Goal: Information Seeking & Learning: Learn about a topic

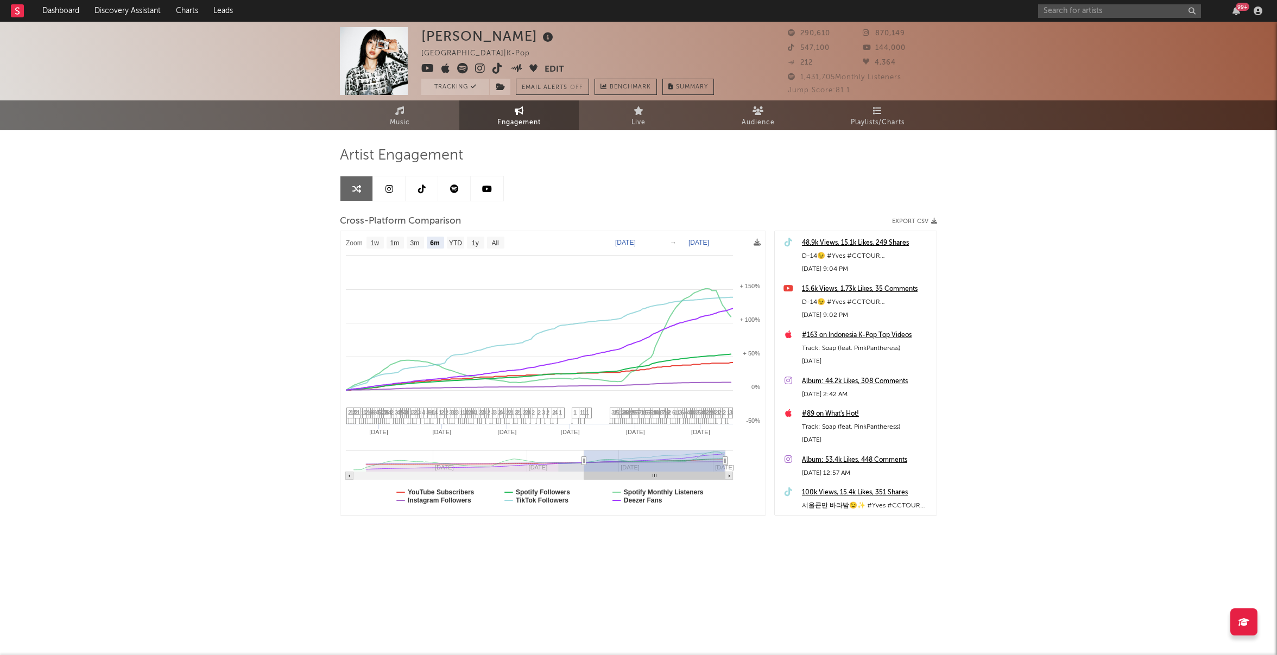
select select "6m"
click at [1084, 18] on div "99 +" at bounding box center [1152, 11] width 228 height 22
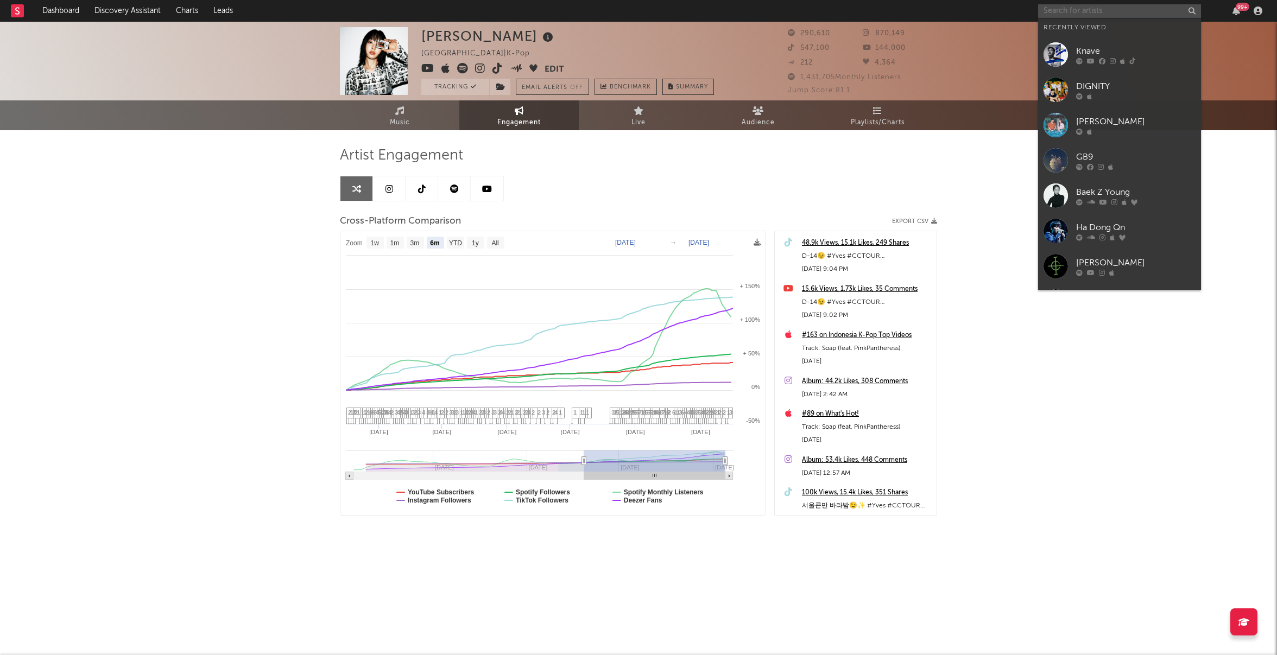
click at [1075, 10] on input "text" at bounding box center [1119, 11] width 163 height 14
type input "ㅗ"
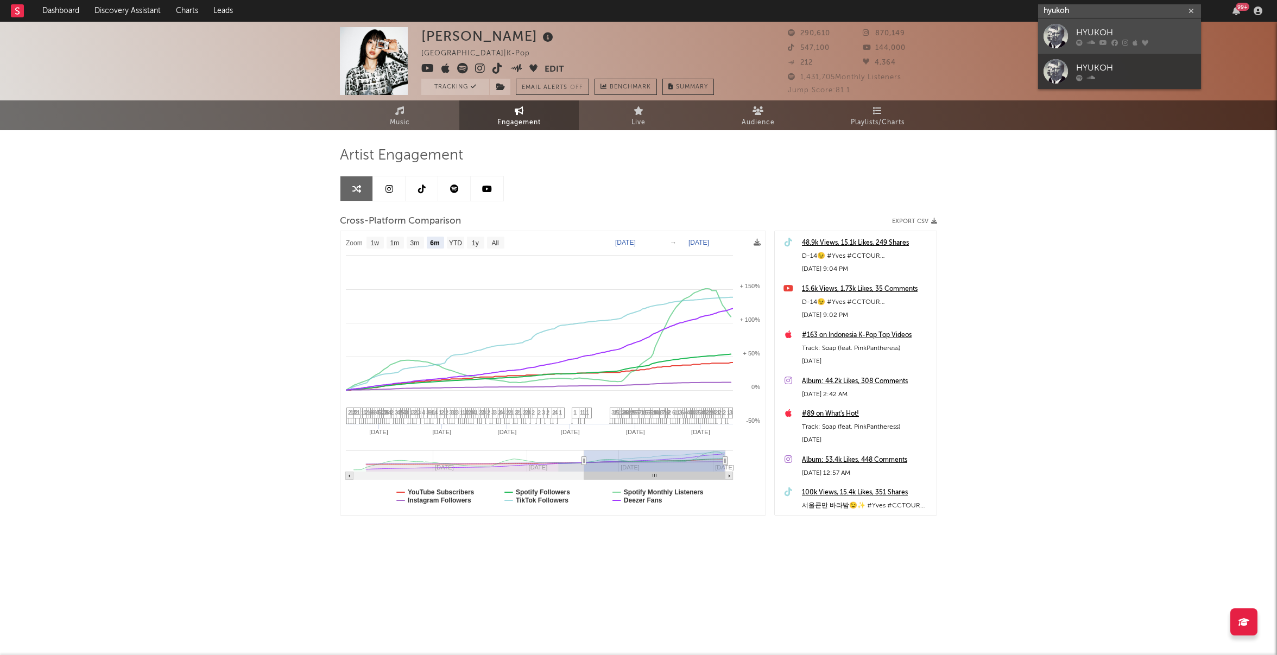
type input "hyukoh"
click at [1050, 33] on div at bounding box center [1056, 36] width 24 height 24
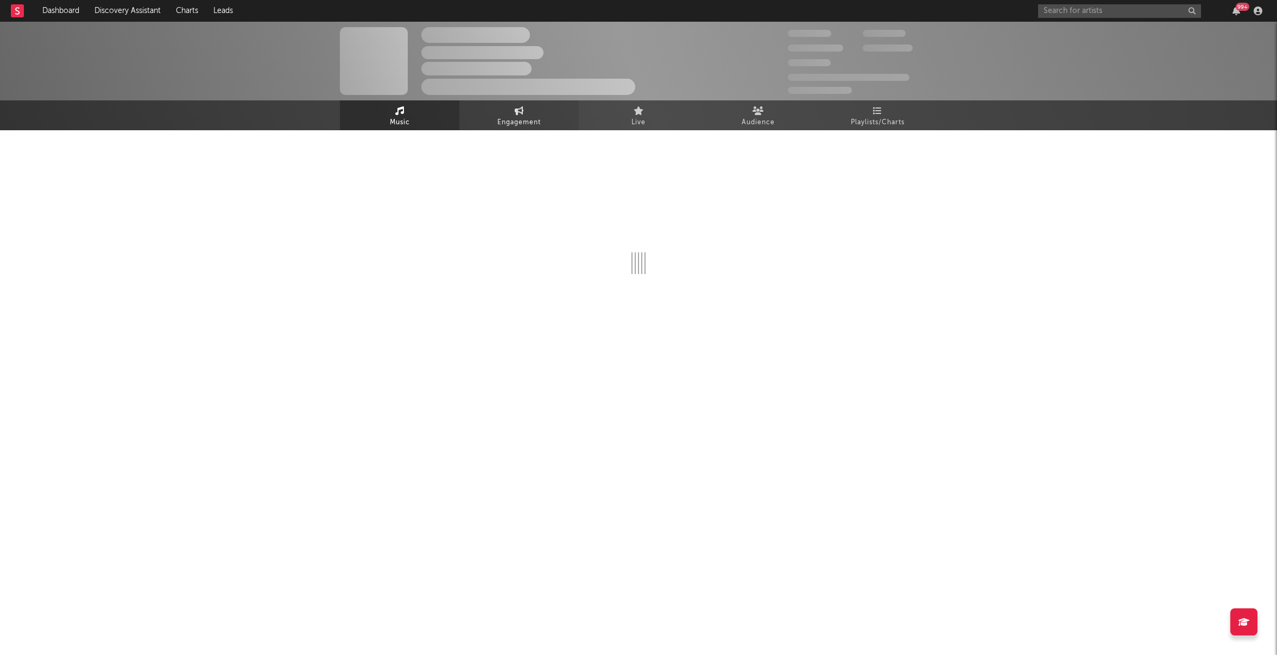
click at [523, 114] on icon at bounding box center [519, 110] width 9 height 9
select select "1w"
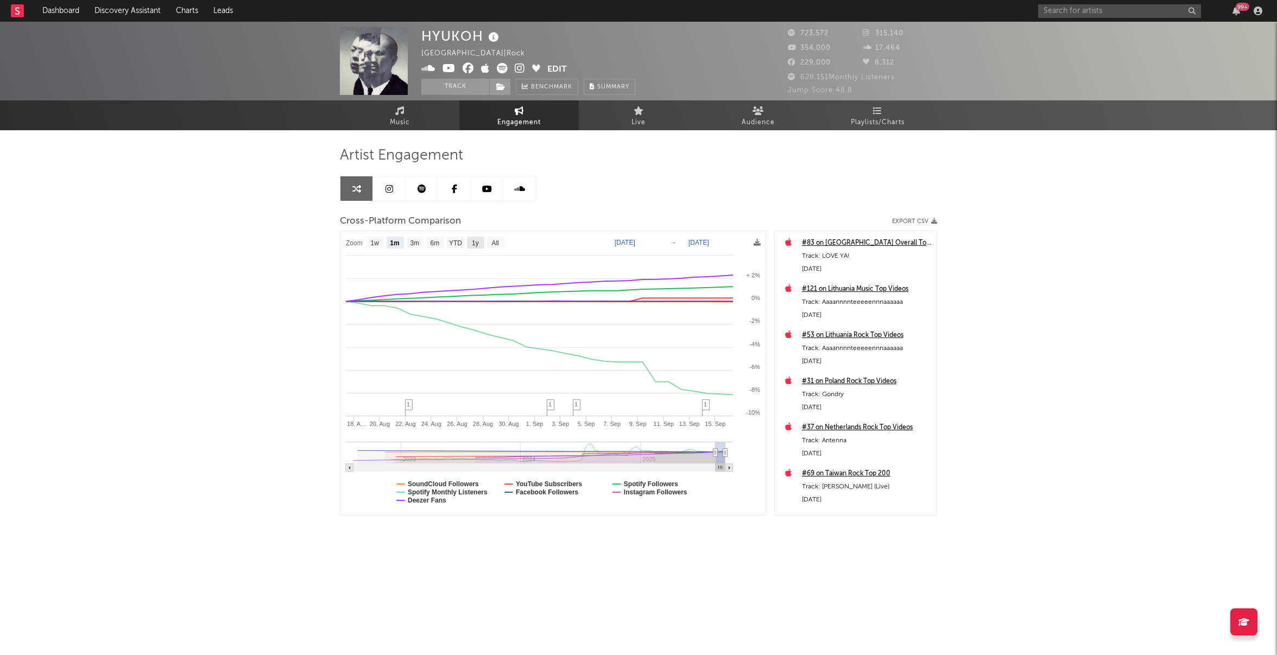
click at [475, 243] on text "1y" at bounding box center [475, 243] width 7 height 8
select select "1y"
type input "[DATE]"
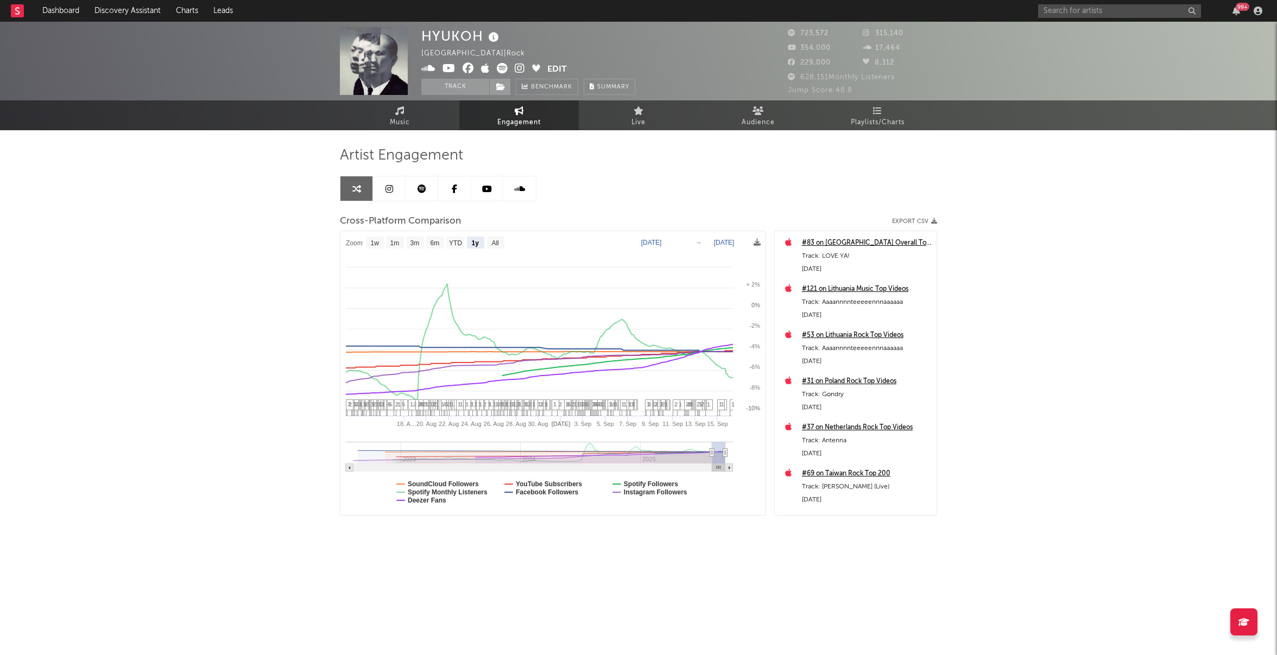
select select "1y"
